Goal: Task Accomplishment & Management: Complete application form

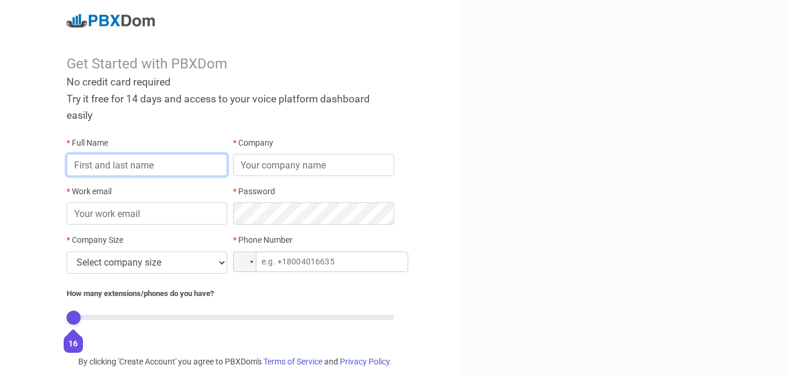
click at [183, 169] on input "text" at bounding box center [147, 165] width 161 height 22
click at [196, 160] on input "text" at bounding box center [147, 165] width 161 height 22
click at [88, 166] on input "text" at bounding box center [147, 165] width 161 height 22
type input "Sistemas"
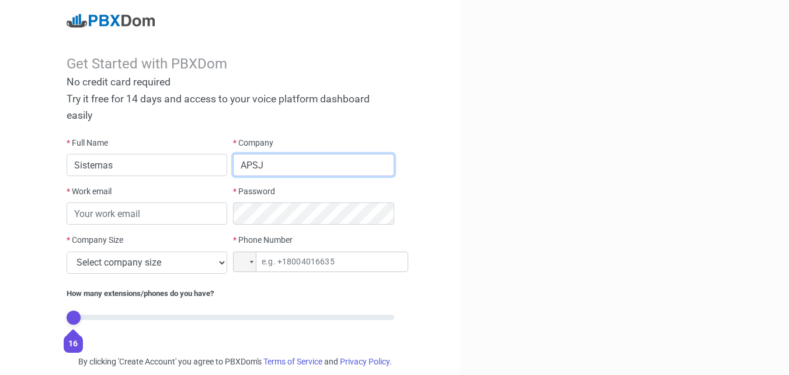
type input "APSJ"
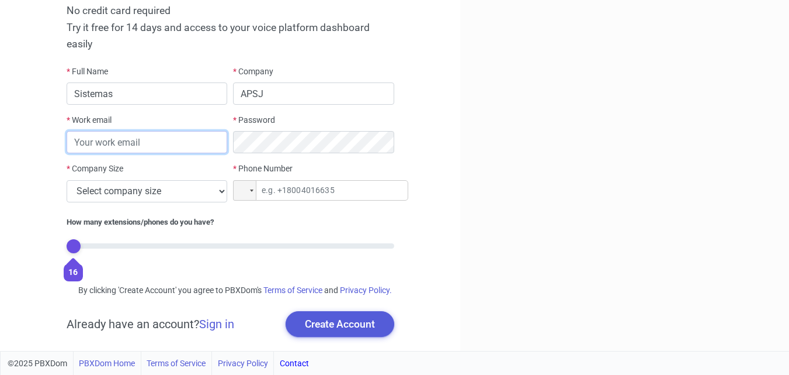
click at [115, 131] on input "email" at bounding box center [147, 142] width 161 height 22
type input "[EMAIL_ADDRESS][DOMAIN_NAME]"
click at [209, 191] on div "* Company Size Select company size 1 - 9 employees 10 - 49 employees 50 - 199 e…" at bounding box center [147, 186] width 167 height 49
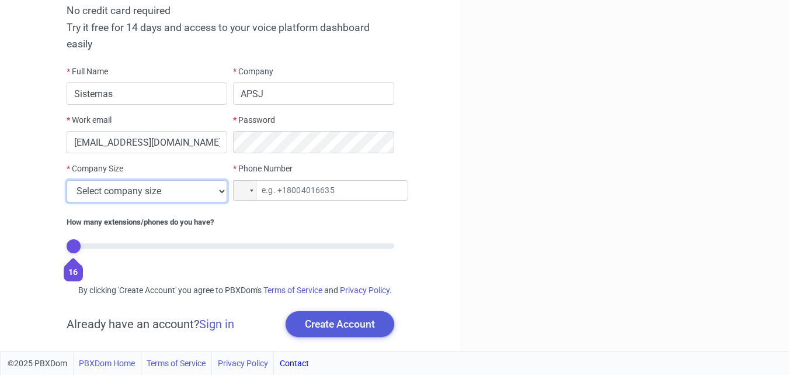
click at [210, 183] on select "Select company size 1 - 9 employees 10 - 49 employees 50 - 199 employees 200 - …" at bounding box center [147, 191] width 161 height 22
select select "2"
click at [67, 180] on select "Select company size 1 - 9 employees 10 - 49 employees 50 - 199 employees 200 - …" at bounding box center [147, 191] width 161 height 22
click at [291, 181] on input "tel" at bounding box center [320, 190] width 175 height 20
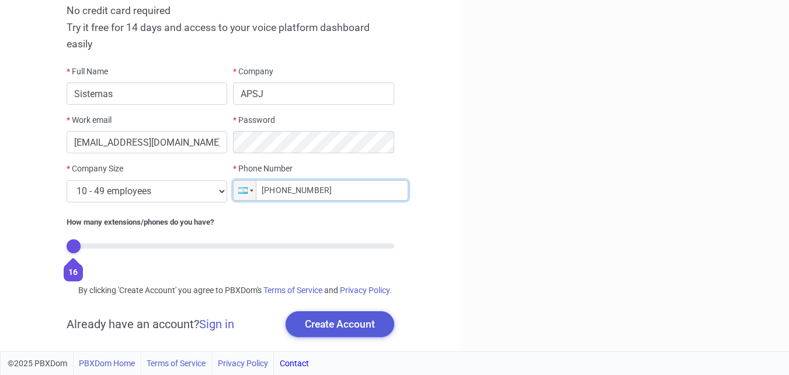
type input "+54 (91) 14422310"
drag, startPoint x: 71, startPoint y: 258, endPoint x: 96, endPoint y: 262, distance: 25.9
click at [96, 262] on div "How many extensions/phones do you have? 16 Monthly Yearly (Get two months for f…" at bounding box center [231, 245] width 334 height 59
click at [81, 243] on input "range" at bounding box center [231, 245] width 328 height 5
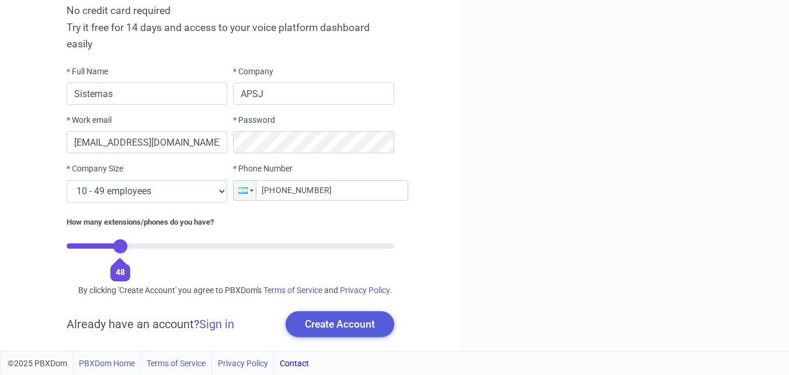
drag, startPoint x: 78, startPoint y: 234, endPoint x: 114, endPoint y: 239, distance: 36.5
click at [114, 243] on input "range" at bounding box center [231, 245] width 328 height 5
drag, startPoint x: 124, startPoint y: 237, endPoint x: 61, endPoint y: 244, distance: 63.0
type input "0"
click at [67, 244] on input "range" at bounding box center [231, 245] width 328 height 5
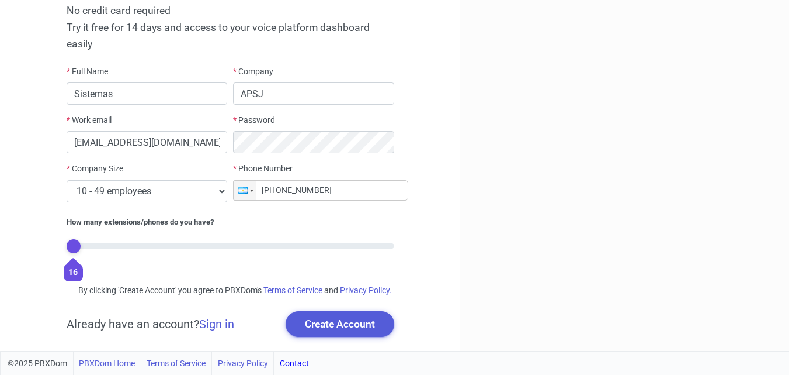
drag, startPoint x: 77, startPoint y: 231, endPoint x: 50, endPoint y: 237, distance: 28.0
click at [67, 243] on input "range" at bounding box center [231, 245] width 328 height 5
click at [345, 330] on button "Create Account" at bounding box center [340, 324] width 109 height 26
click at [185, 83] on input "Sistemas" at bounding box center [147, 93] width 161 height 22
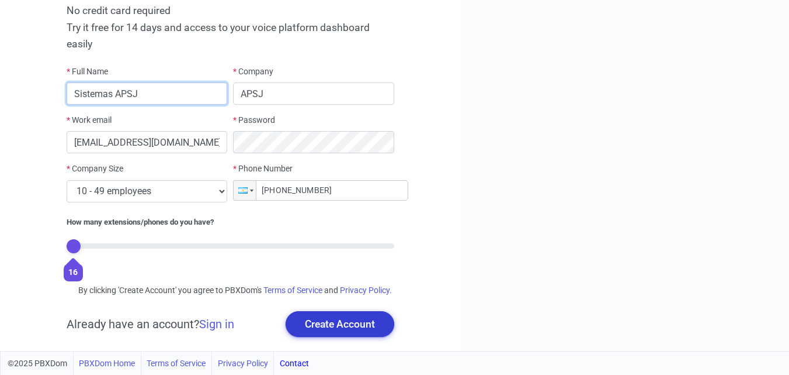
type input "Sistemas APSJ"
click at [309, 322] on button "Create Account" at bounding box center [340, 324] width 109 height 26
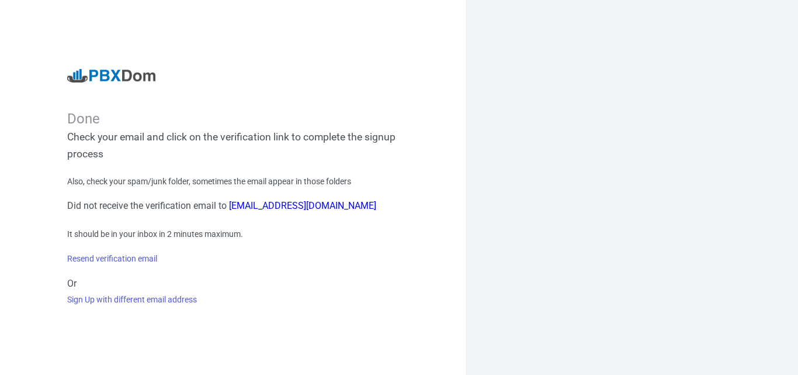
click at [753, 74] on div at bounding box center [632, 187] width 333 height 375
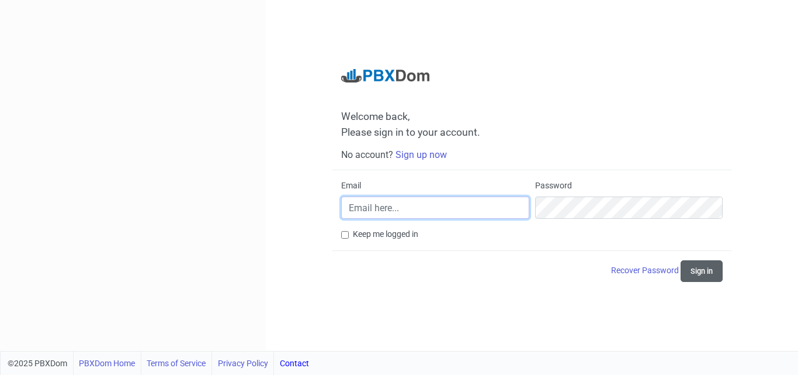
type input "[EMAIL_ADDRESS][DOMAIN_NAME]"
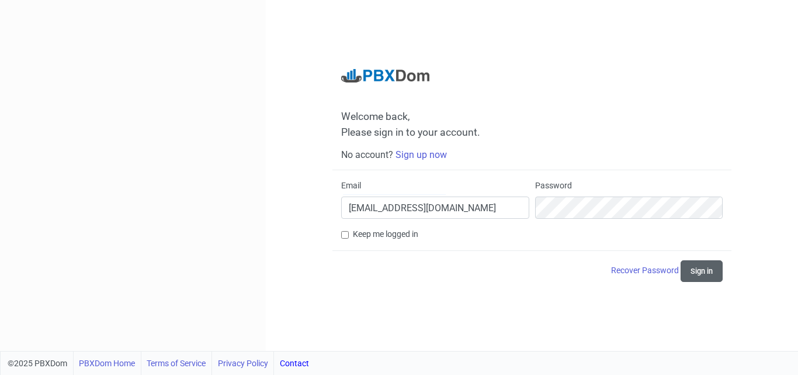
click at [697, 267] on button "Sign in" at bounding box center [702, 271] width 42 height 22
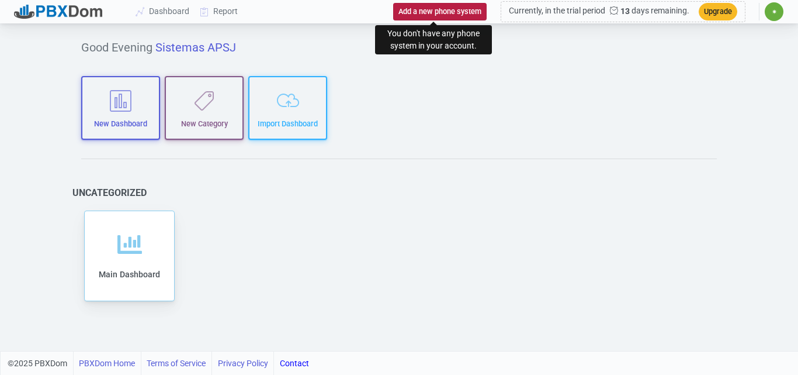
click at [434, 12] on button "Add a new phone system" at bounding box center [439, 11] width 93 height 17
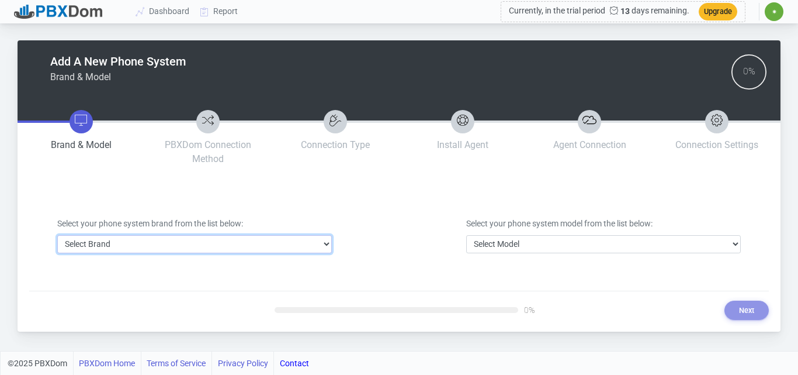
click at [306, 244] on select "Select Brand 3CX Avaya Cisco FreePBX/Asterisk Mitel Panasonic Yeastar" at bounding box center [194, 244] width 275 height 18
select select "1"
click at [57, 235] on select "Select Brand 3CX Avaya Cisco FreePBX/Asterisk Mitel Panasonic Yeastar" at bounding box center [194, 244] width 275 height 18
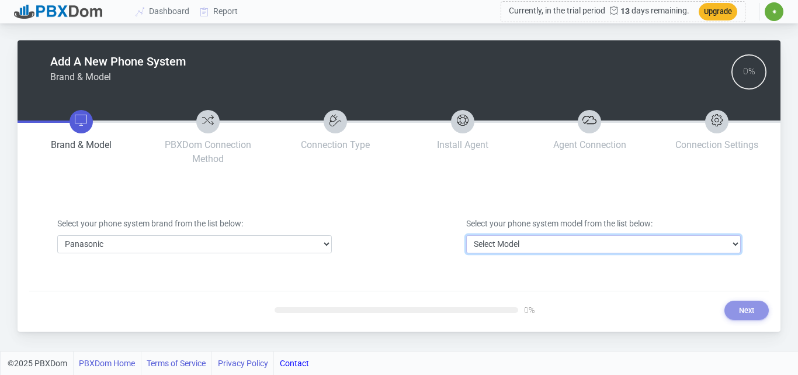
click at [493, 237] on select "Select Model DBS Series ICX/S-ICX Series KX-NCP Series KX-NS Series KX-NSX Seri…" at bounding box center [603, 244] width 275 height 18
click at [485, 235] on select "Select Model DBS Series ICX/S-ICX Series KX-NCP Series KX-NS Series KX-NSX Seri…" at bounding box center [603, 244] width 275 height 18
click at [487, 237] on select "Select Model DBS Series ICX/S-ICX Series KX-NCP Series KX-NS Series KX-NSX Seri…" at bounding box center [603, 244] width 275 height 18
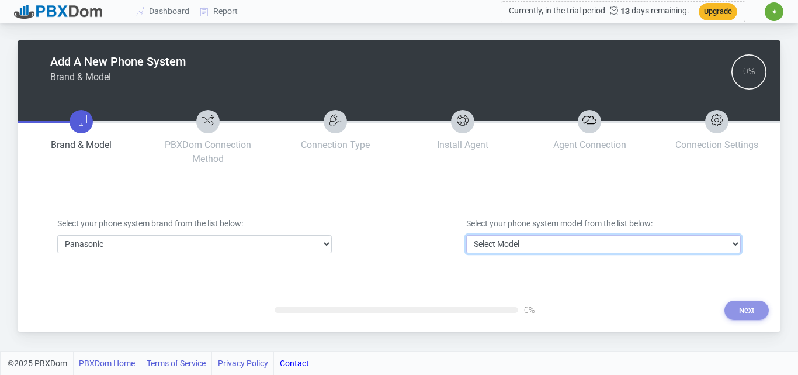
select select "1"
click at [466, 235] on select "Select Model DBS Series ICX/S-ICX Series KX-NCP Series KX-NS Series KX-NSX Seri…" at bounding box center [603, 244] width 275 height 18
click at [550, 242] on select "Select Model DBS Series ICX/S-ICX Series KX-NCP Series KX-NS Series KX-NSX Seri…" at bounding box center [603, 244] width 275 height 18
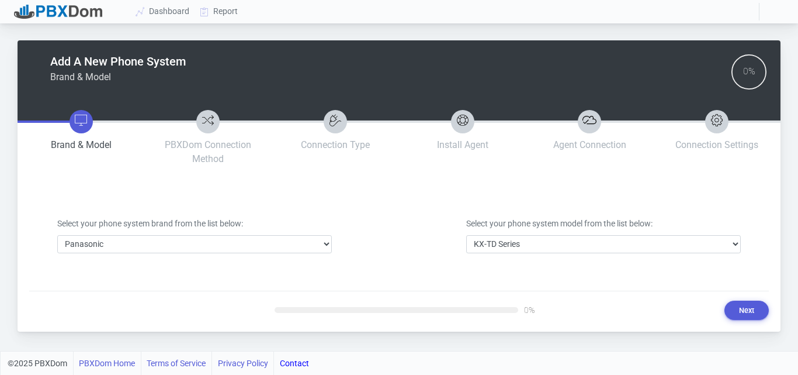
select select "1"
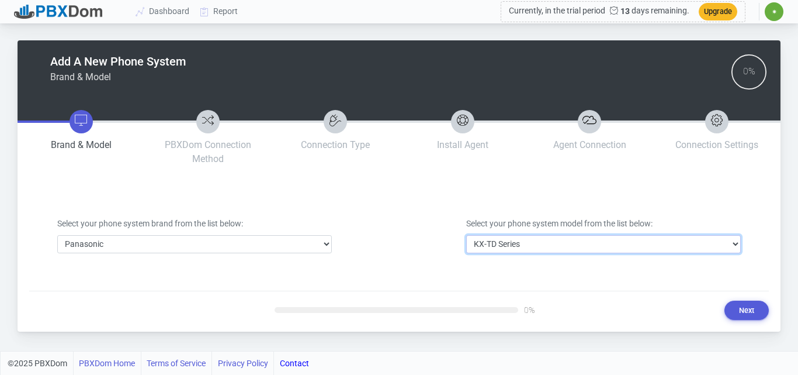
click at [533, 248] on select "Select Model DBS Series ICX/S-ICX Series KX-NCP Series KX-NS Series KX-NSX Seri…" at bounding box center [603, 244] width 275 height 18
click at [608, 243] on select "Select Model DBS Series ICX/S-ICX Series KX-NCP Series KX-NS Series KX-NSX Seri…" at bounding box center [603, 244] width 275 height 18
select select "3"
click at [466, 235] on select "Select Model DBS Series ICX/S-ICX Series KX-NCP Series KX-NS Series KX-NSX Seri…" at bounding box center [603, 244] width 275 height 18
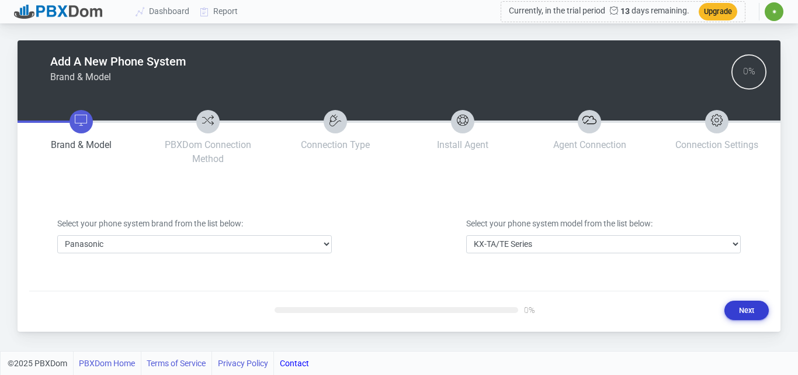
click at [739, 307] on button "Next" at bounding box center [747, 309] width 44 height 19
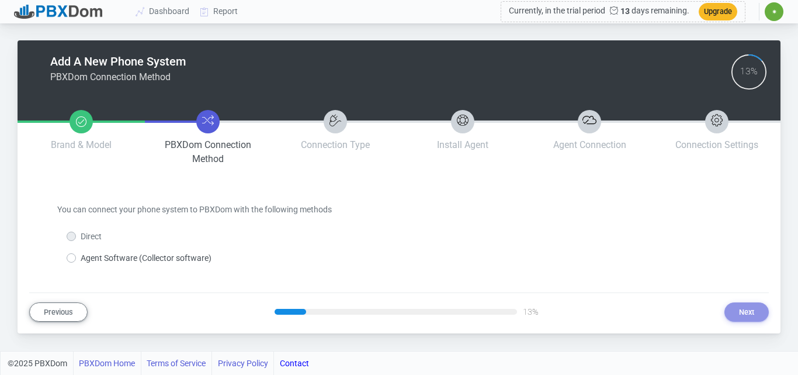
click at [99, 258] on label "Agent Software (Collector software)" at bounding box center [146, 258] width 131 height 12
click at [88, 258] on input "Agent Software (Collector software)" at bounding box center [85, 256] width 8 height 8
radio input "true"
click at [742, 316] on button "Next" at bounding box center [747, 311] width 44 height 19
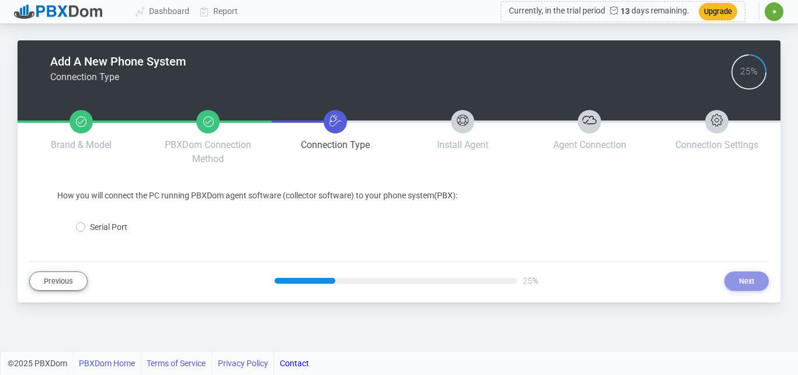
click at [90, 225] on label "Serial Port" at bounding box center [108, 227] width 37 height 12
click at [90, 225] on input "Serial Port" at bounding box center [94, 225] width 8 height 8
radio input "true"
click at [747, 280] on button "Next" at bounding box center [747, 280] width 44 height 19
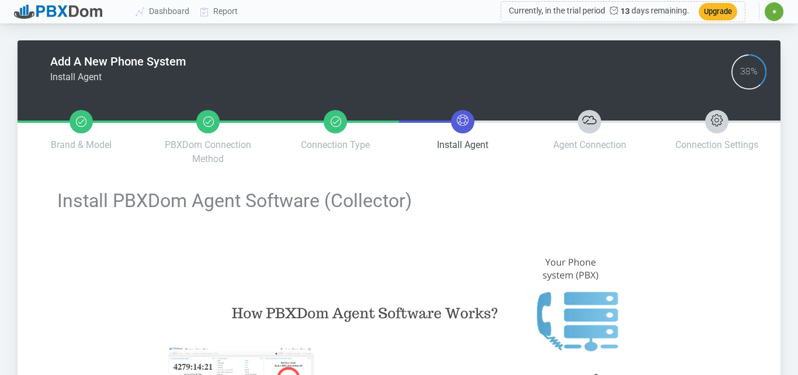
type input "23b1887533bc8894548b844227433784faa29fe3fd18276e51f592e7798cd951"
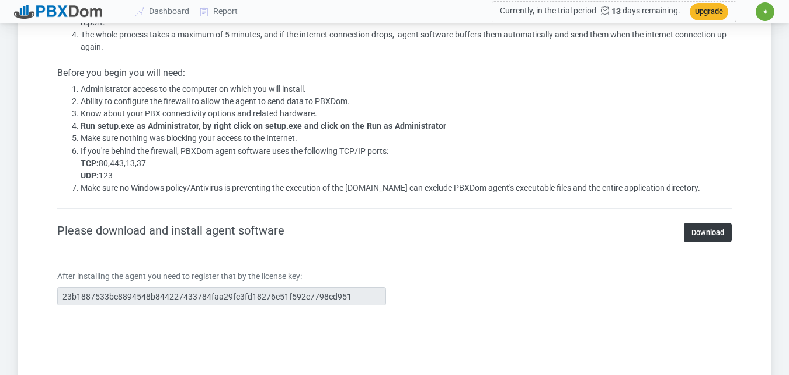
scroll to position [760, 0]
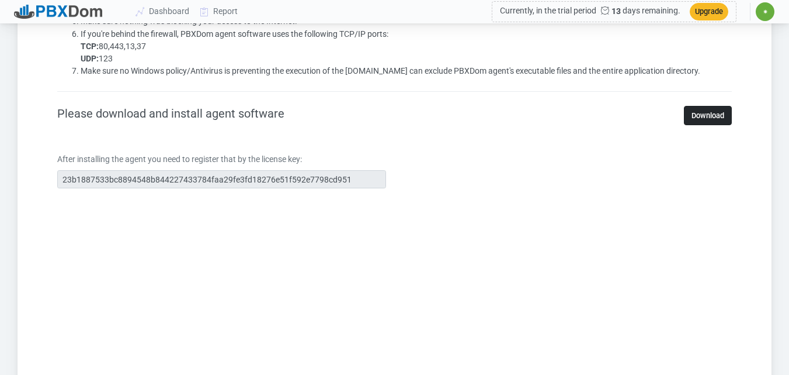
click at [691, 115] on link "Download" at bounding box center [708, 115] width 48 height 19
click at [54, 181] on div "After installing the agent you need to register that by the license key: 23b188…" at bounding box center [222, 170] width 347 height 35
